Goal: Communication & Community: Answer question/provide support

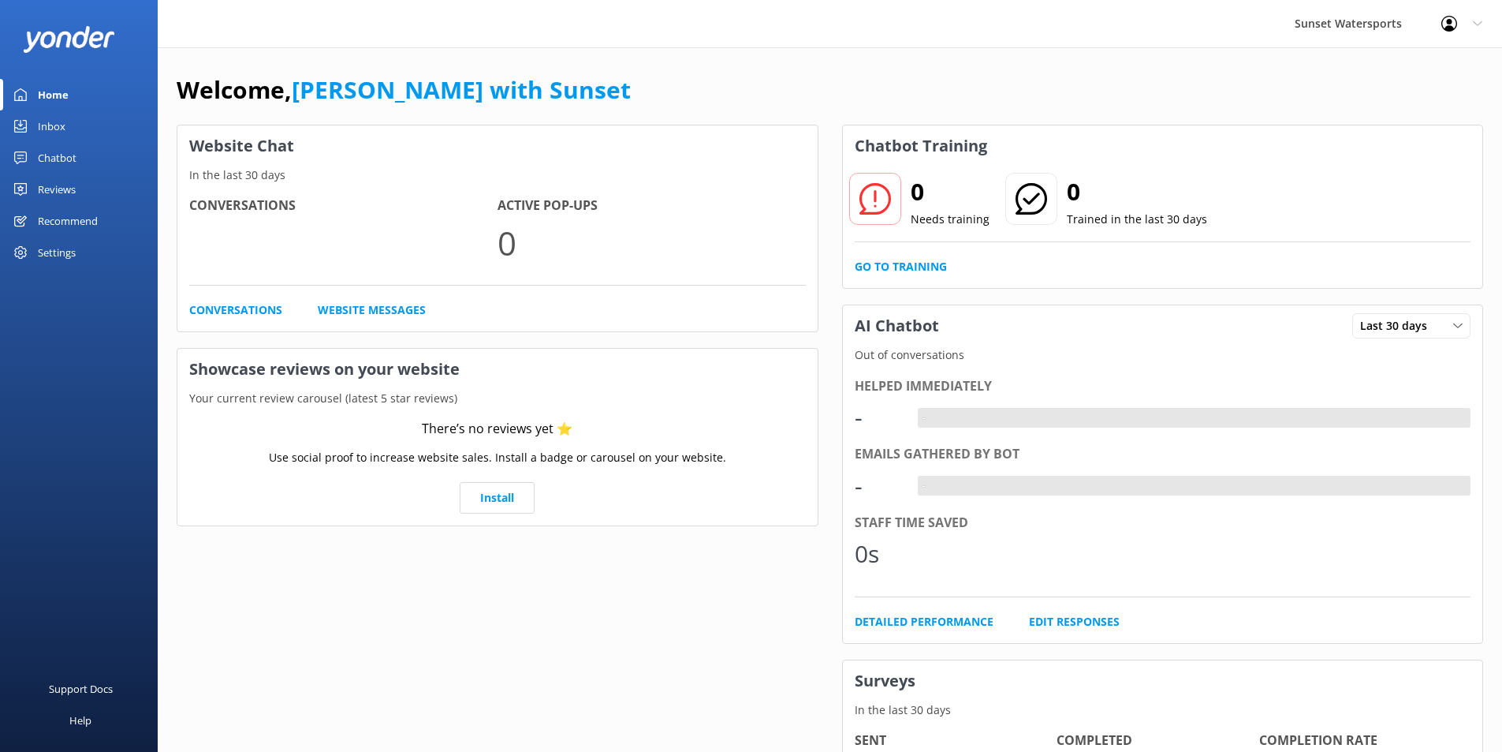
click at [64, 121] on div "Inbox" at bounding box center [52, 126] width 28 height 32
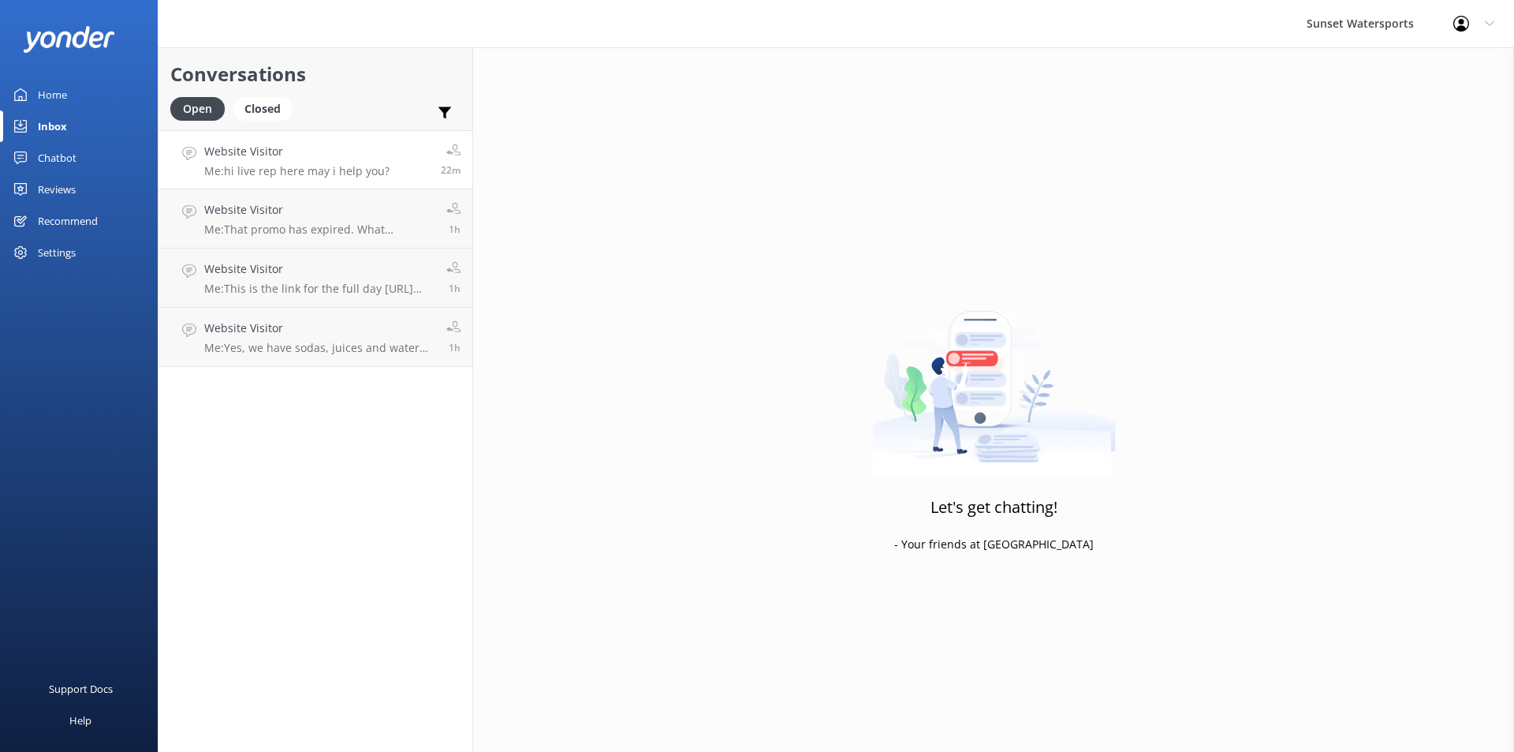
click at [363, 173] on p "Me: hi live rep here may i help you?" at bounding box center [296, 171] width 185 height 14
